Goal: Find specific page/section: Find specific page/section

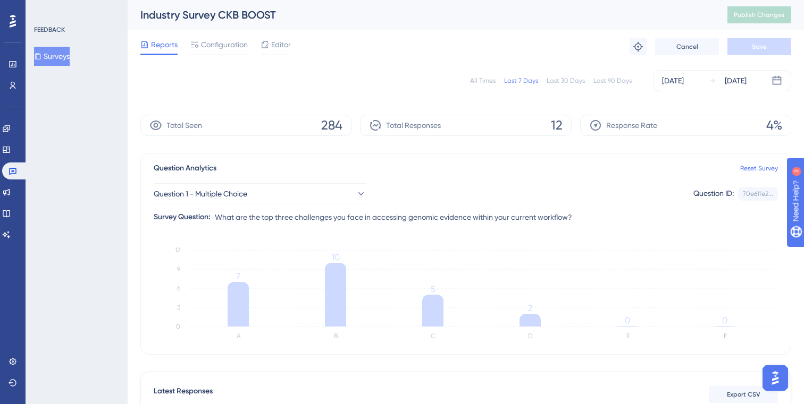
click at [76, 161] on div "FEEDBACK Surveys" at bounding box center [77, 202] width 102 height 404
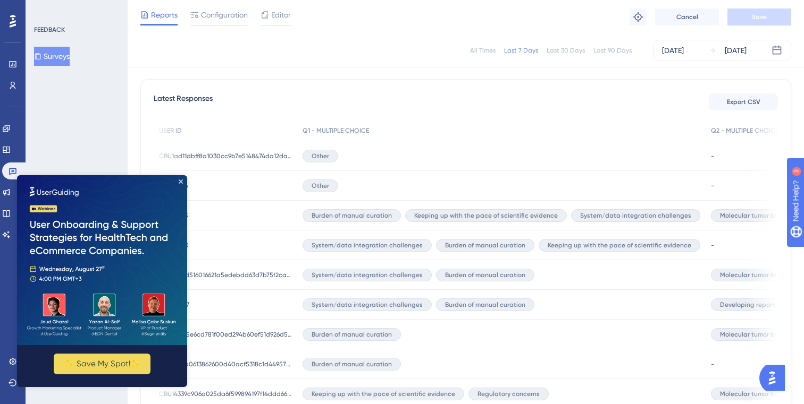
scroll to position [0, 6]
click at [181, 182] on icon "Close Preview" at bounding box center [181, 182] width 4 height 4
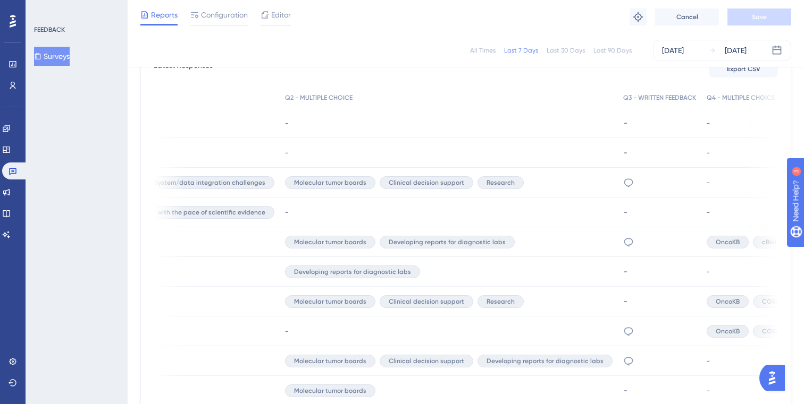
scroll to position [0, 437]
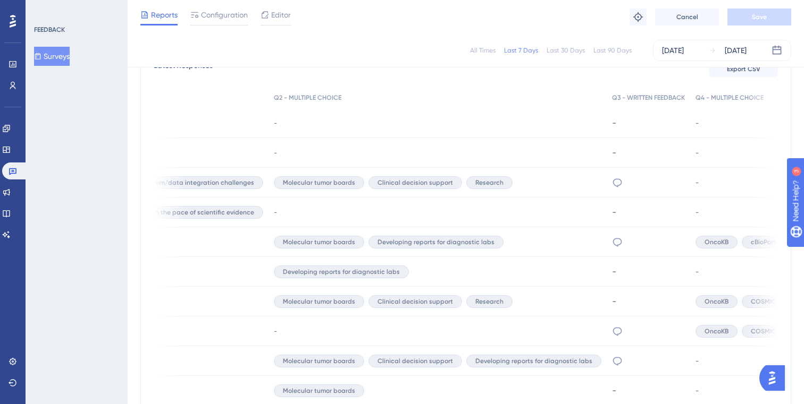
drag, startPoint x: 73, startPoint y: 138, endPoint x: 90, endPoint y: 133, distance: 17.7
click at [73, 138] on div "FEEDBACK Surveys" at bounding box center [77, 202] width 102 height 404
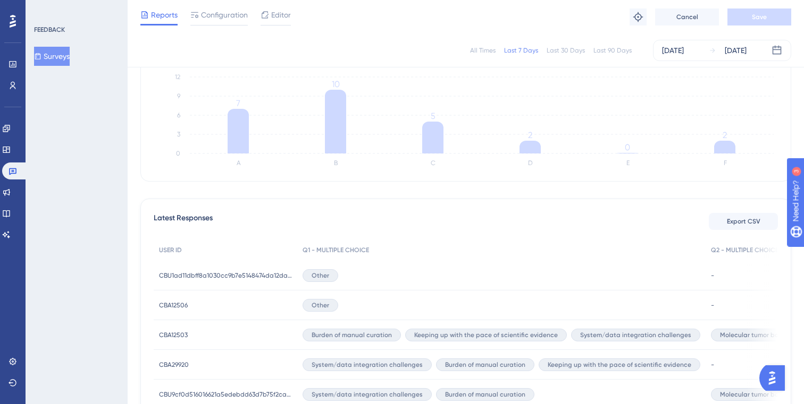
scroll to position [172, 0]
